Goal: Information Seeking & Learning: Learn about a topic

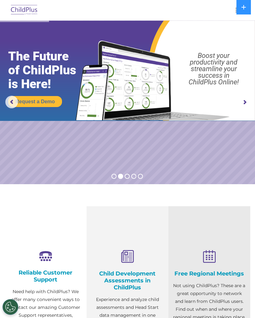
click at [240, 7] on button at bounding box center [243, 7] width 14 height 14
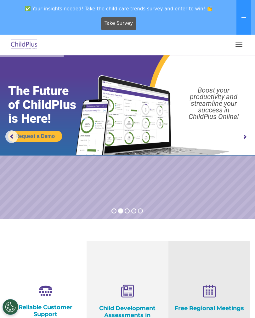
scroll to position [142, 0]
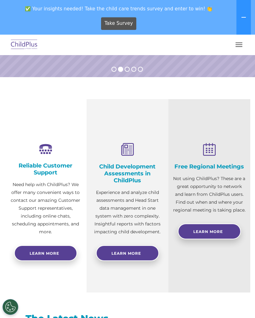
select select "MEDIUM"
click at [241, 48] on button "button" at bounding box center [238, 45] width 13 height 10
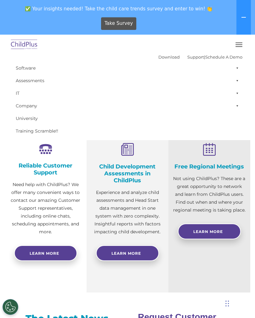
click at [237, 45] on span "button" at bounding box center [238, 44] width 7 height 1
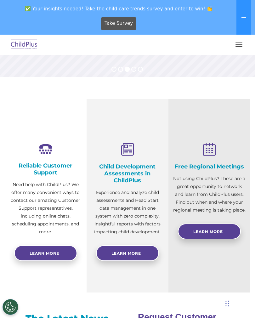
click at [236, 46] on button "button" at bounding box center [238, 45] width 13 height 10
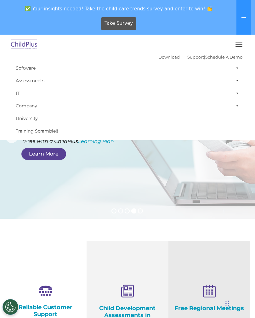
click at [243, 47] on button "button" at bounding box center [238, 45] width 13 height 10
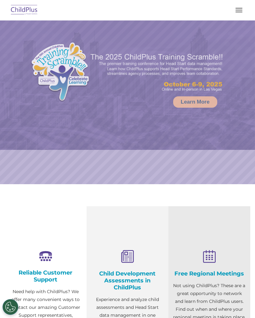
select select "MEDIUM"
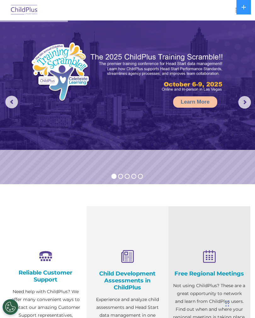
click at [27, 8] on img at bounding box center [24, 10] width 30 height 15
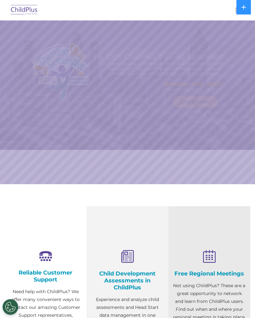
select select "MEDIUM"
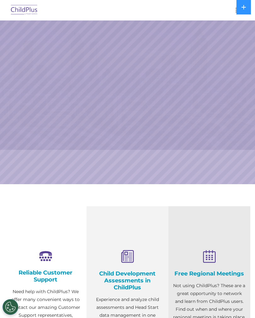
select select "MEDIUM"
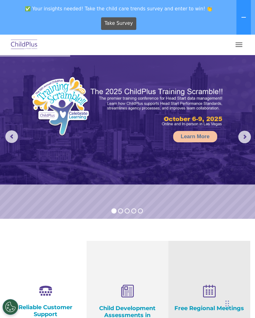
click at [236, 46] on button "button" at bounding box center [238, 45] width 13 height 10
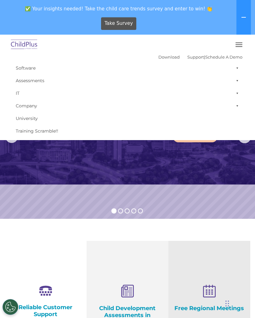
click at [29, 68] on link "Software" at bounding box center [128, 68] width 230 height 13
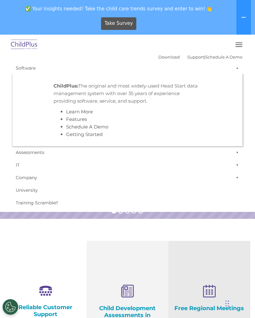
click at [34, 155] on link "Assessments" at bounding box center [128, 152] width 230 height 13
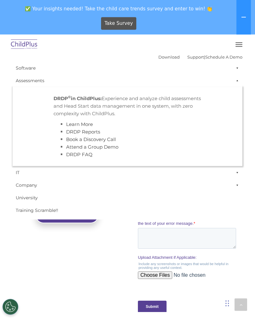
scroll to position [490, 0]
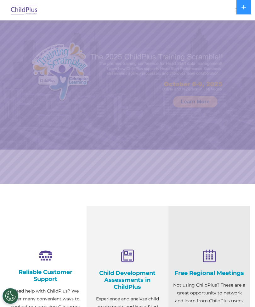
select select "MEDIUM"
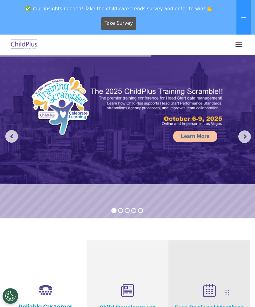
click at [233, 42] on button "button" at bounding box center [238, 45] width 13 height 10
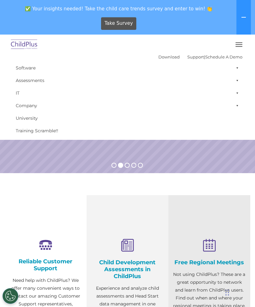
scroll to position [62, 0]
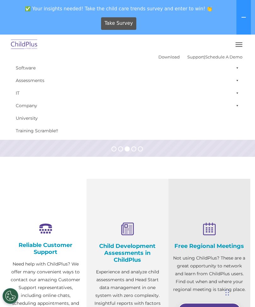
click at [236, 49] on button "button" at bounding box center [238, 45] width 13 height 10
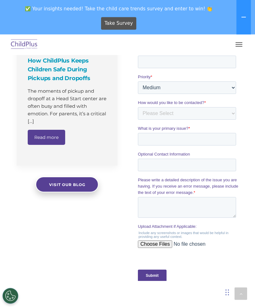
scroll to position [541, 0]
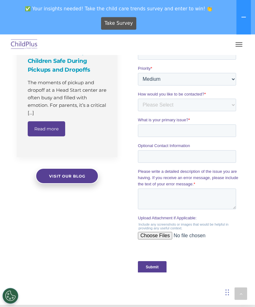
click at [84, 175] on span "Visit our blog" at bounding box center [67, 176] width 36 height 5
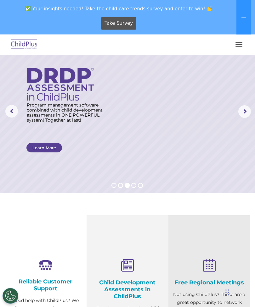
scroll to position [0, 0]
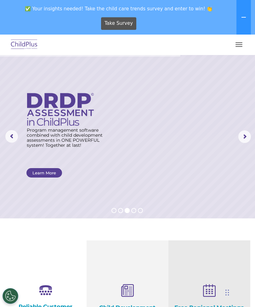
click at [242, 19] on icon at bounding box center [243, 17] width 5 height 5
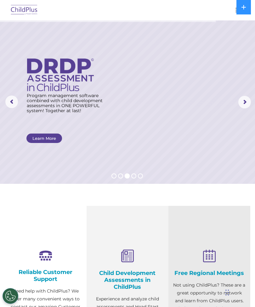
click at [233, 11] on button "button" at bounding box center [238, 10] width 13 height 10
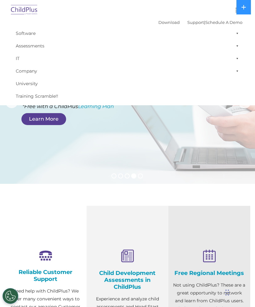
click at [160, 24] on link "Download" at bounding box center [168, 22] width 21 height 5
